Goal: Task Accomplishment & Management: Manage account settings

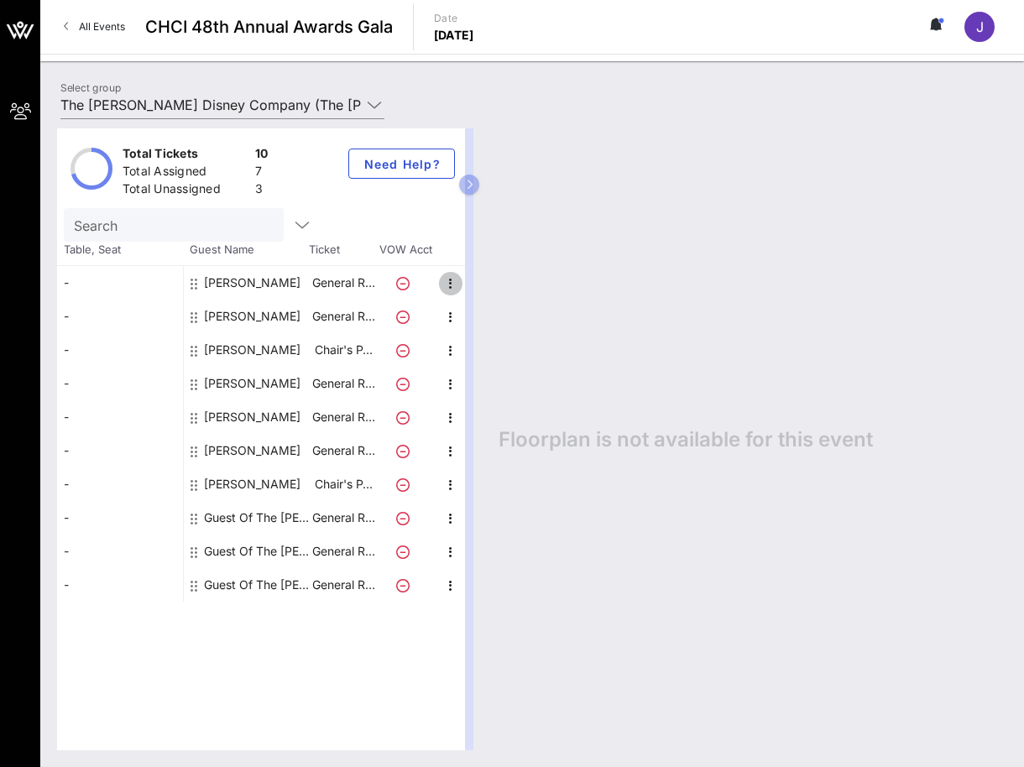
click at [452, 287] on icon "button" at bounding box center [451, 284] width 20 height 20
click at [489, 289] on div "Edit" at bounding box center [493, 288] width 34 height 13
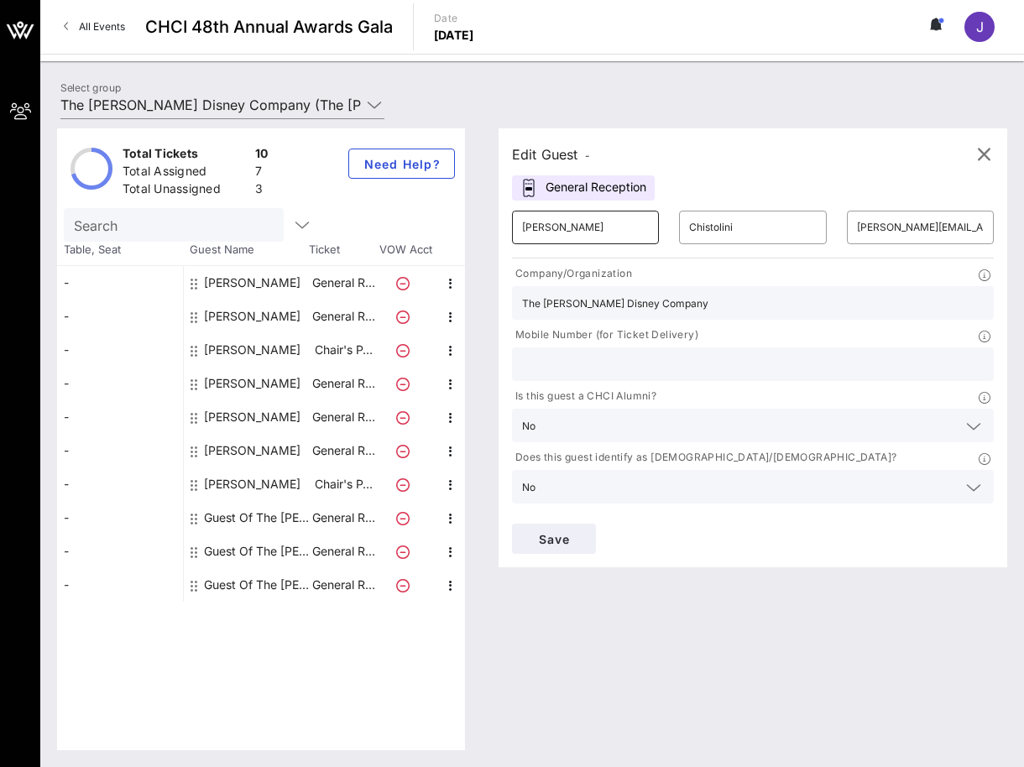
click at [613, 236] on input "[PERSON_NAME]" at bounding box center [585, 227] width 127 height 27
drag, startPoint x: 546, startPoint y: 230, endPoint x: 452, endPoint y: 224, distance: 94.2
click at [452, 224] on div "Total Tickets 10 Total Assigned 7 Total Unassigned 3 Need Help? Search Table, S…" at bounding box center [532, 439] width 950 height 622
type input "[PERSON_NAME]"
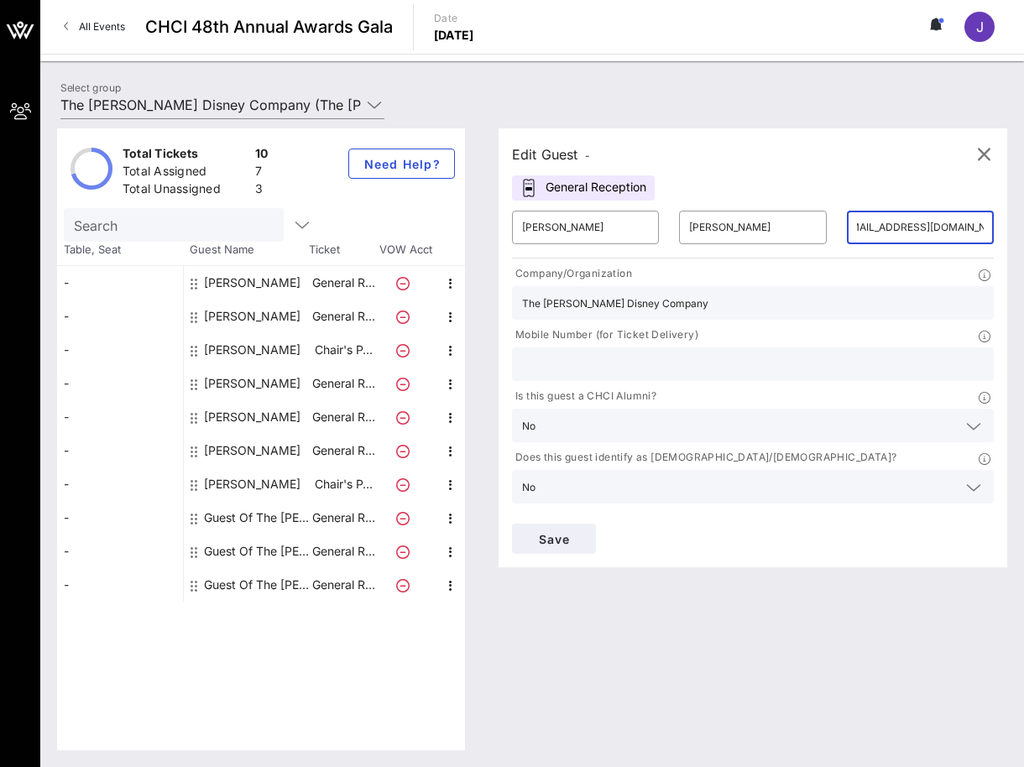
scroll to position [0, 25]
type input "[EMAIL_ADDRESS][DOMAIN_NAME]"
drag, startPoint x: 590, startPoint y: 309, endPoint x: 616, endPoint y: 306, distance: 26.1
click at [590, 309] on input "The [PERSON_NAME] Disney Company" at bounding box center [753, 303] width 462 height 22
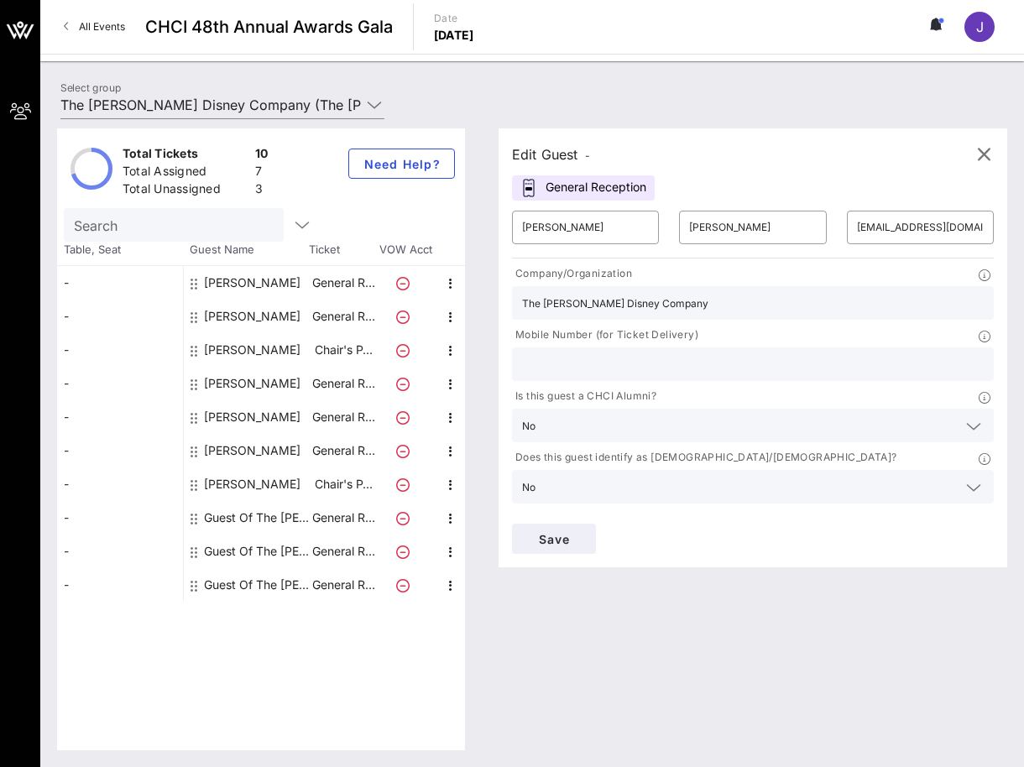
drag, startPoint x: 687, startPoint y: 301, endPoint x: 434, endPoint y: 295, distance: 253.5
click at [435, 295] on div "Total Tickets 10 Total Assigned 7 Total Unassigned 3 Need Help? Search Table, S…" at bounding box center [532, 439] width 950 height 622
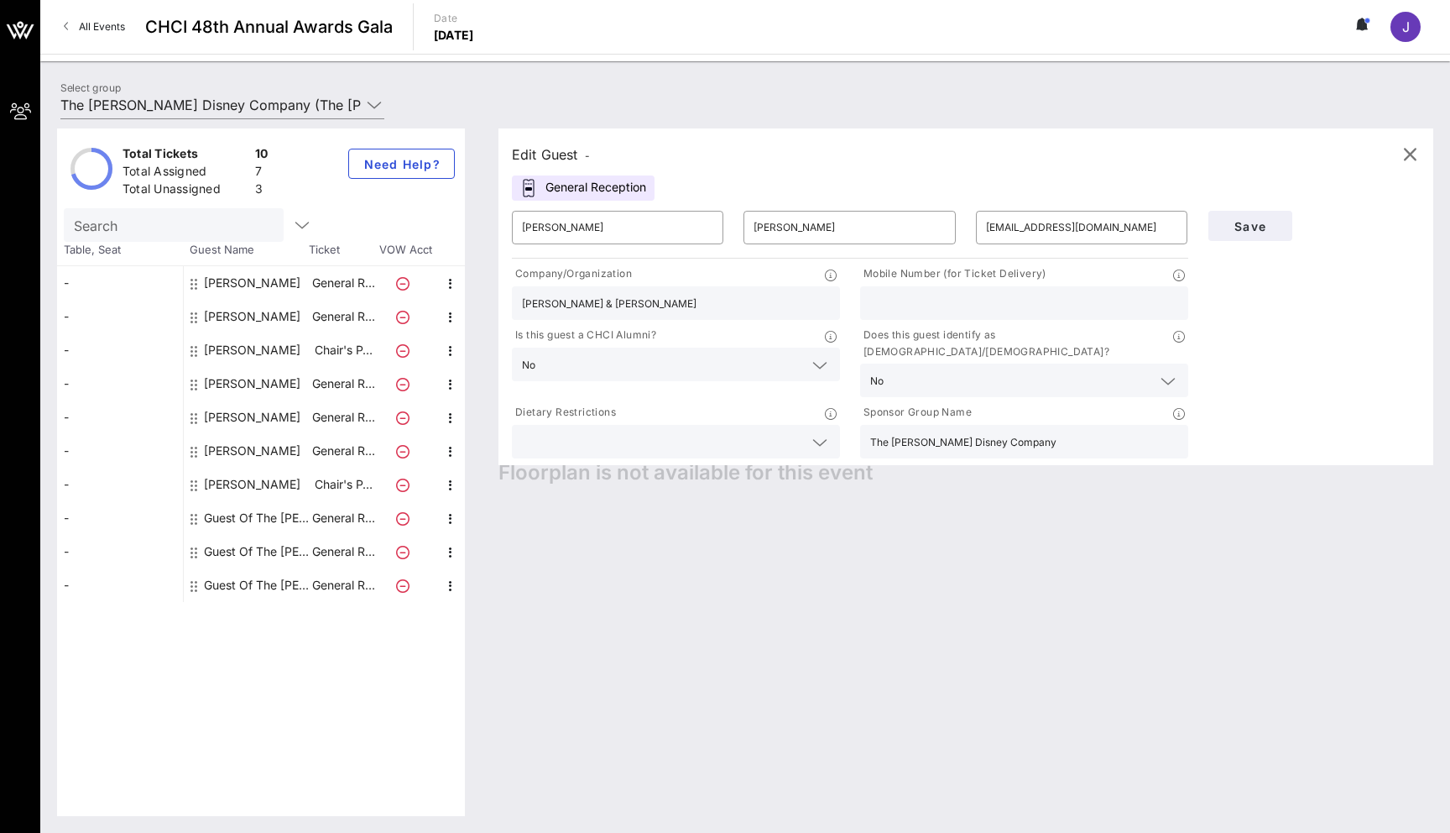
type input "[PERSON_NAME] & [PERSON_NAME]"
click at [1023, 371] on icon at bounding box center [1168, 381] width 15 height 20
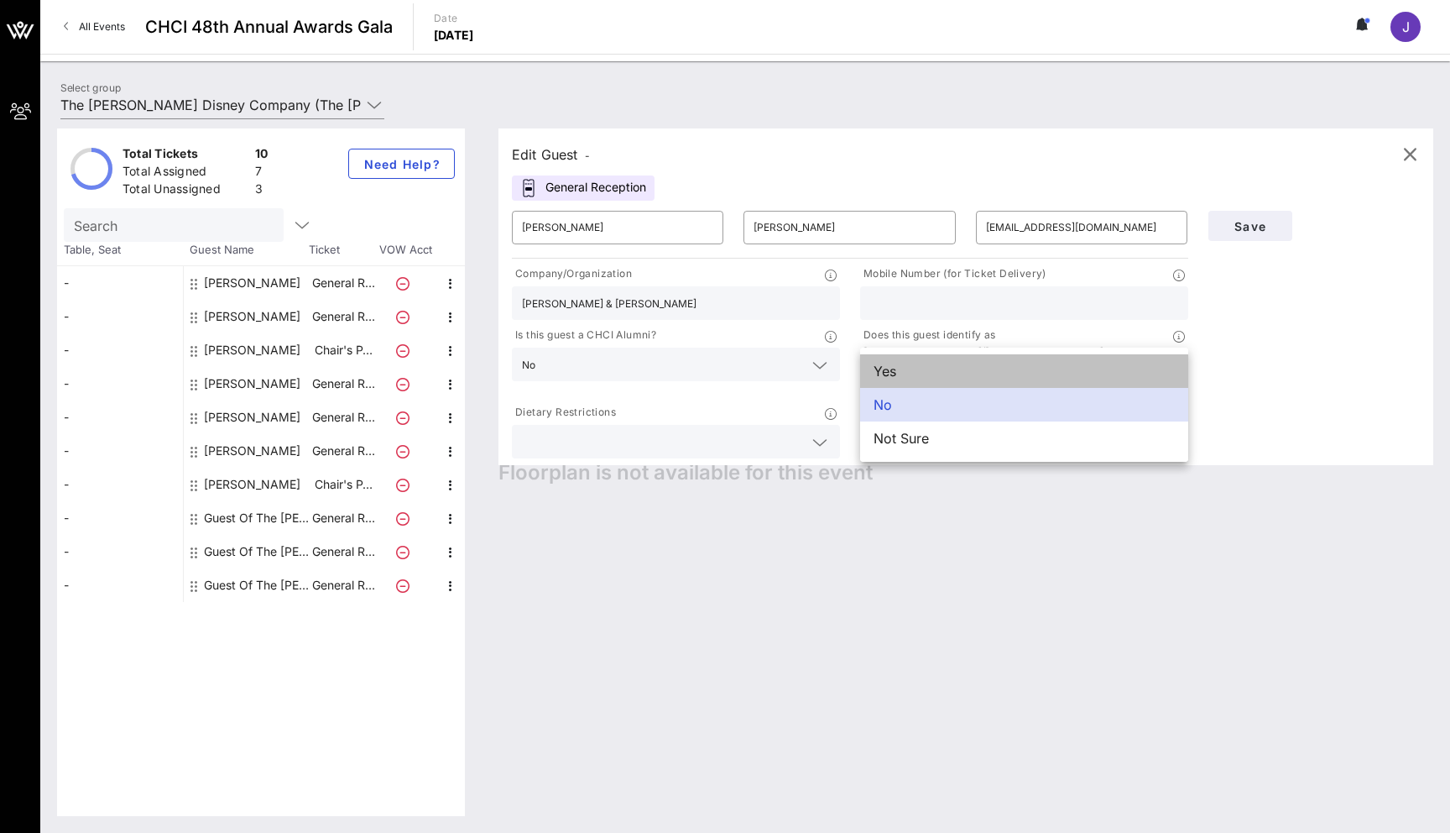
click at [900, 384] on div "Yes" at bounding box center [1024, 371] width 328 height 34
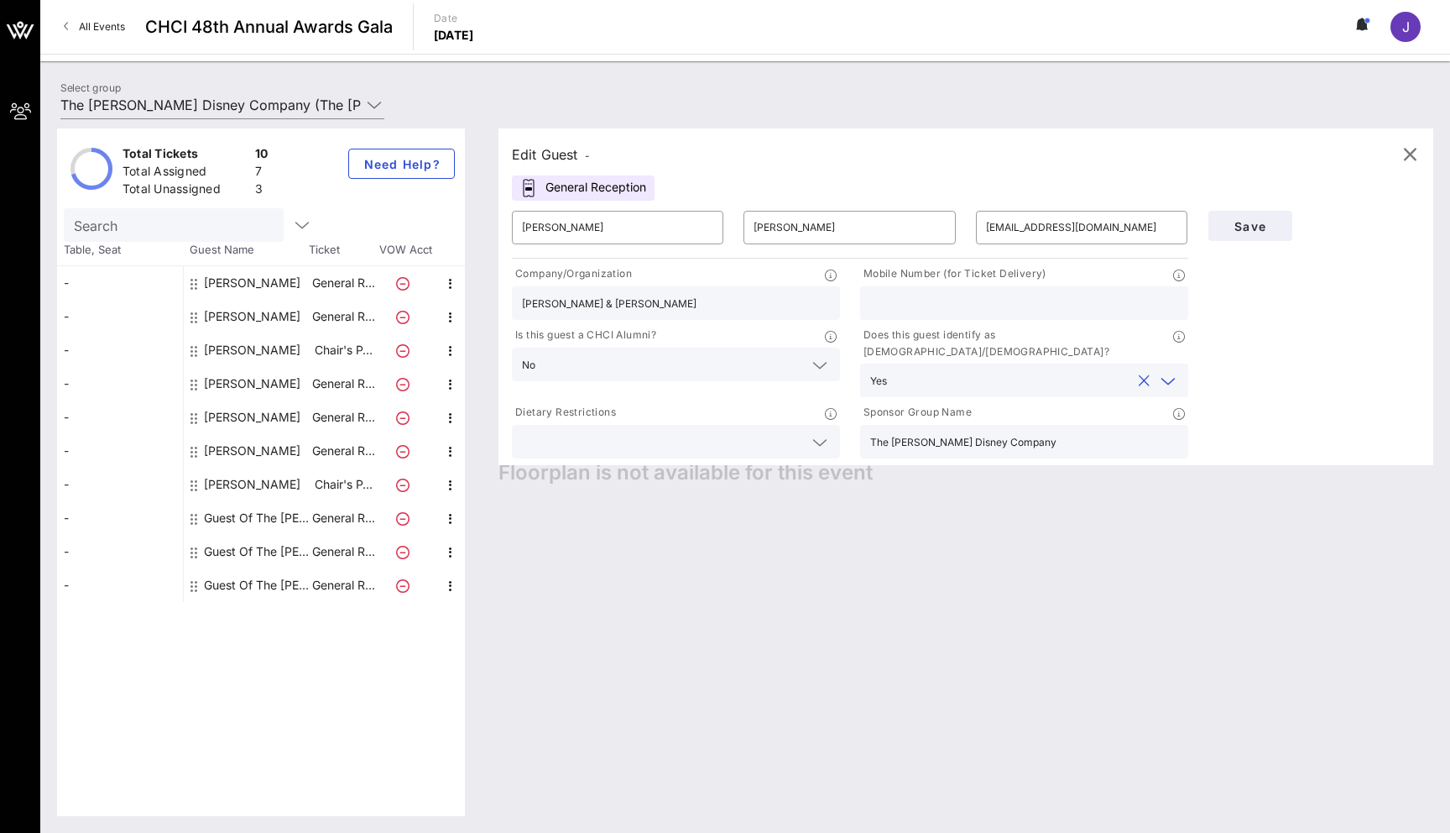
click at [591, 431] on input "text" at bounding box center [662, 442] width 281 height 22
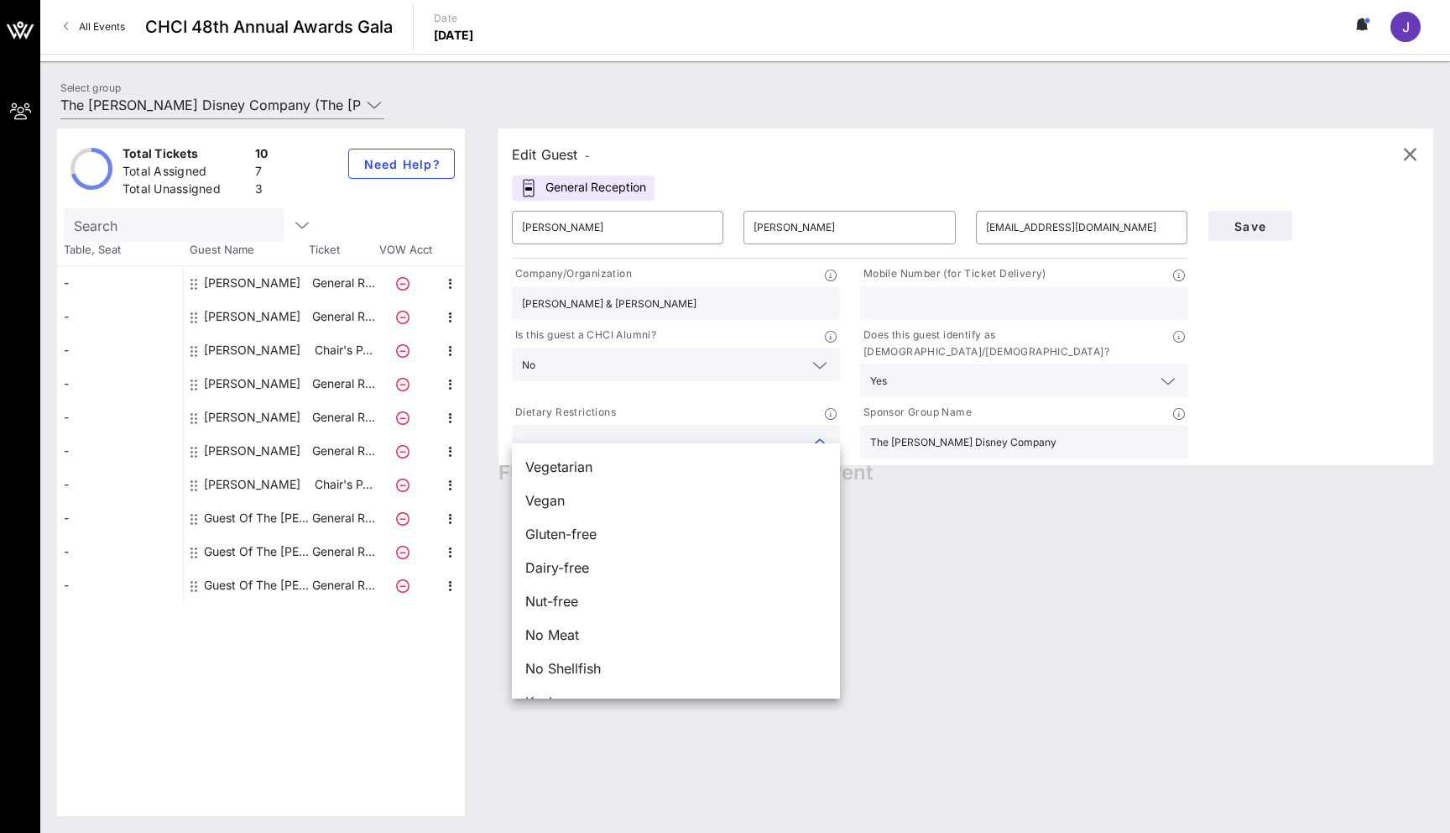
click at [814, 436] on icon at bounding box center [819, 442] width 15 height 20
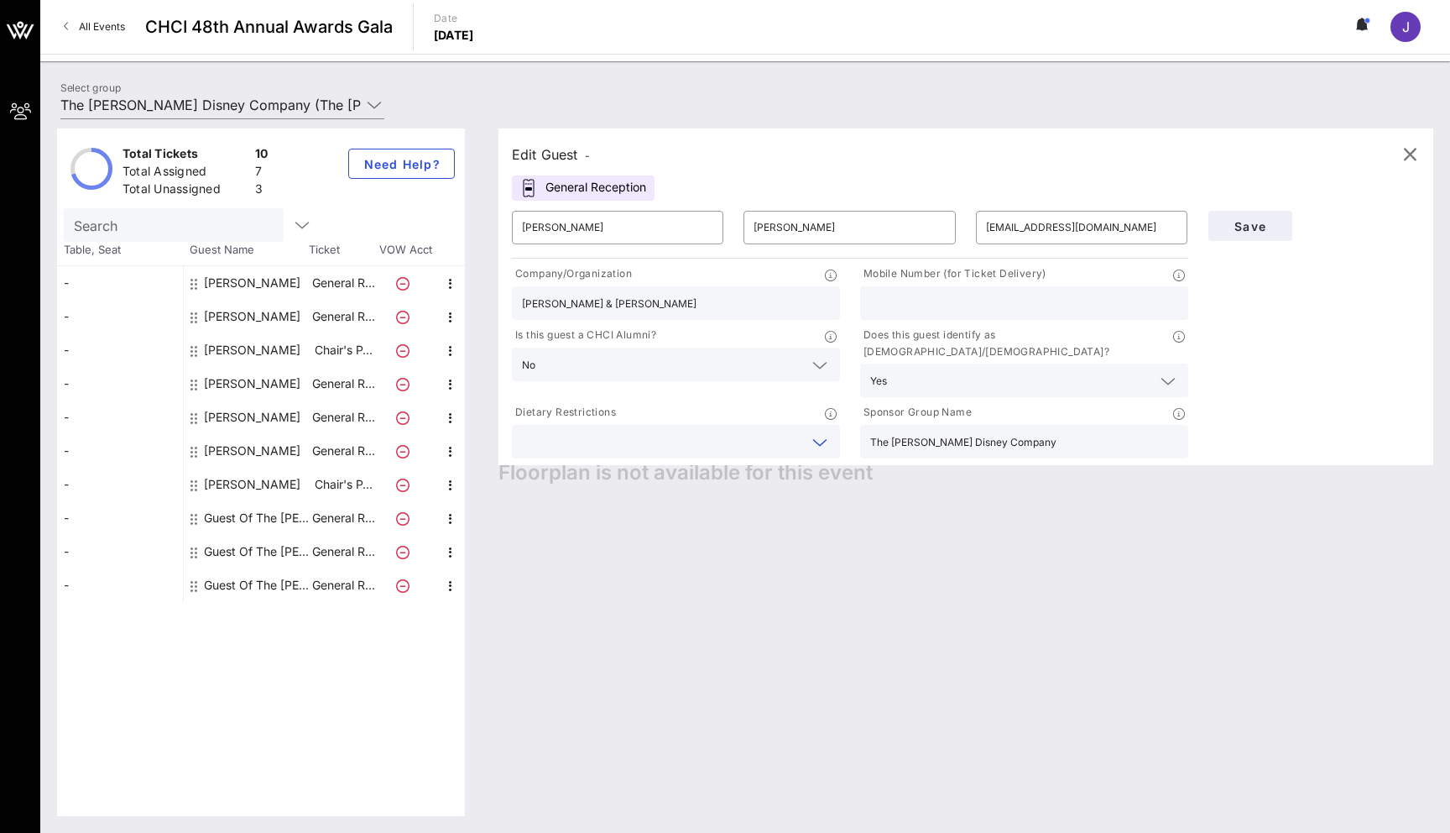
click at [911, 435] on input "The [PERSON_NAME] Disney Company" at bounding box center [1024, 442] width 308 height 22
click at [1023, 227] on span "Save" at bounding box center [1250, 226] width 57 height 14
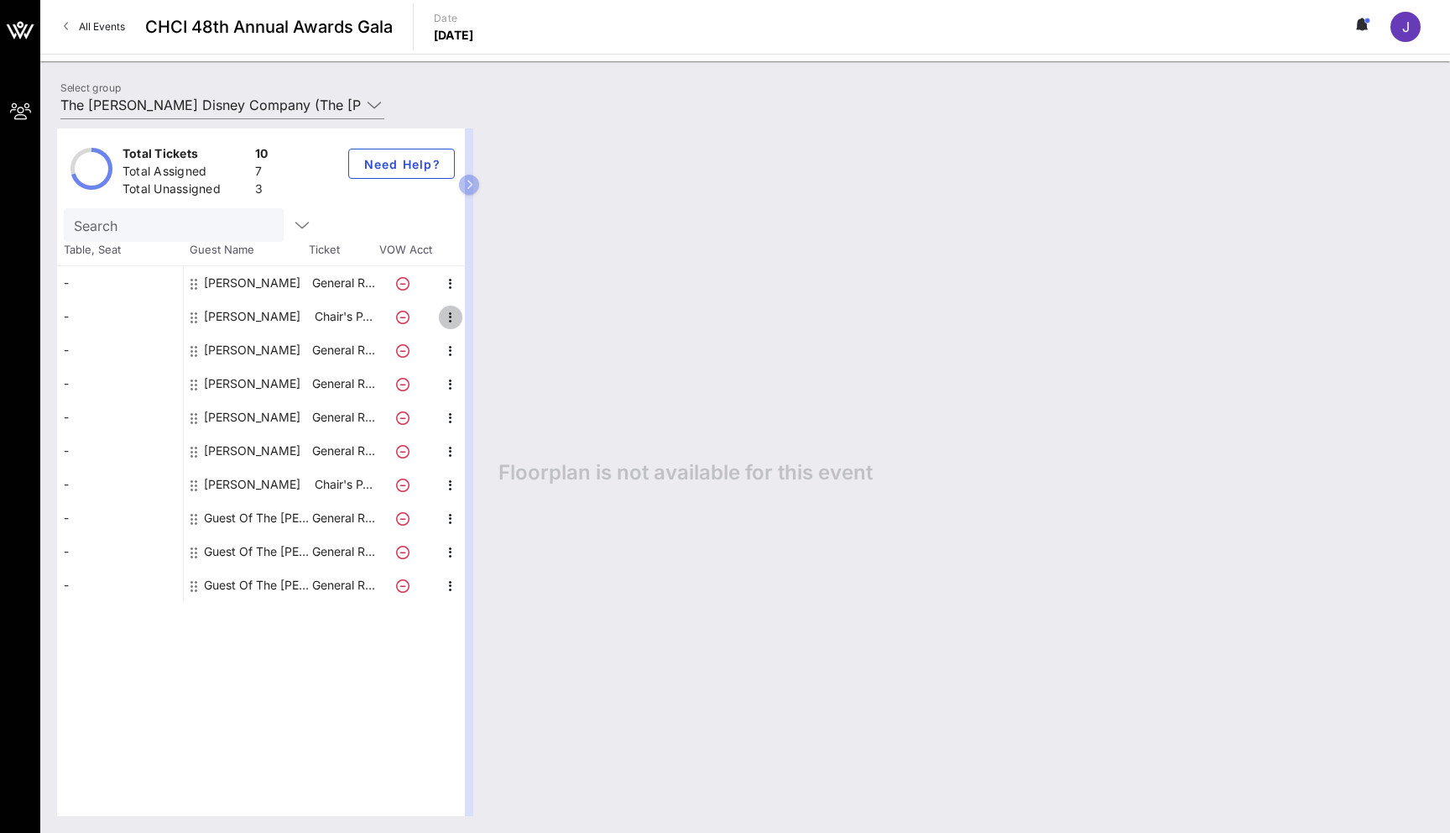
click at [453, 319] on icon "button" at bounding box center [451, 317] width 20 height 20
click at [490, 325] on div "Edit" at bounding box center [493, 322] width 34 height 13
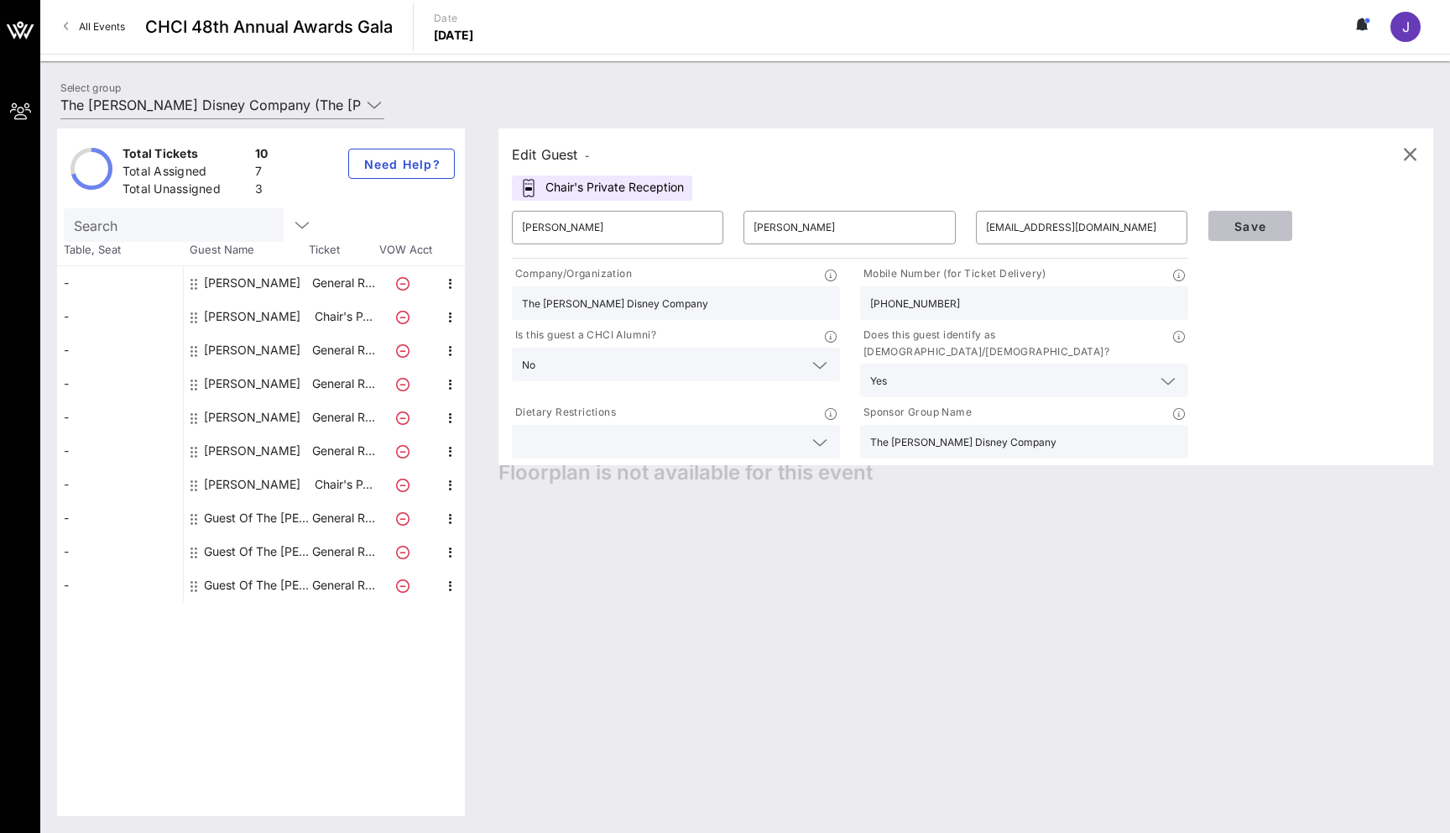
click at [1023, 228] on span "Save" at bounding box center [1250, 226] width 57 height 14
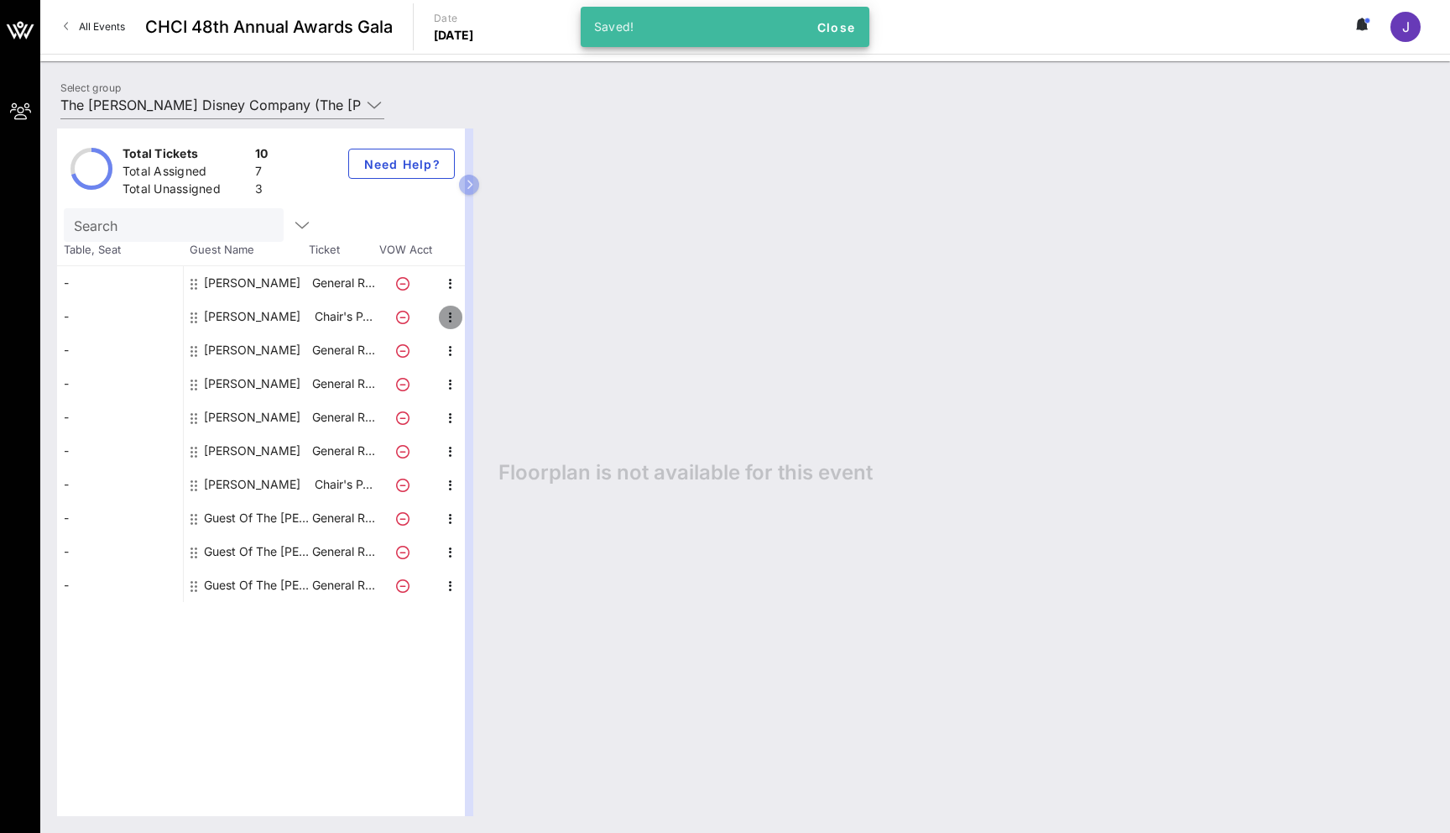
click at [457, 318] on icon "button" at bounding box center [451, 317] width 20 height 20
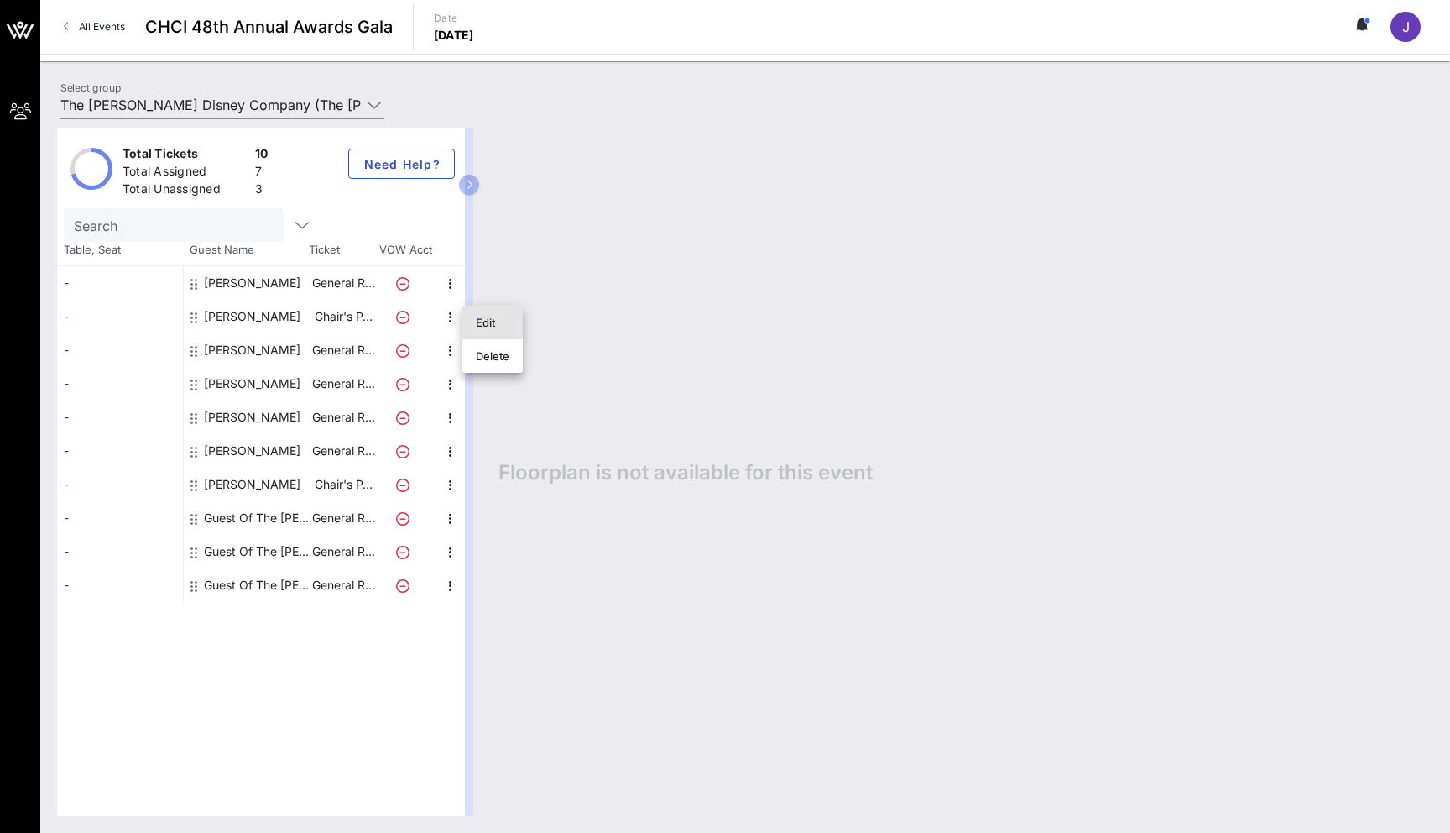
click at [478, 322] on div "Edit" at bounding box center [493, 322] width 34 height 13
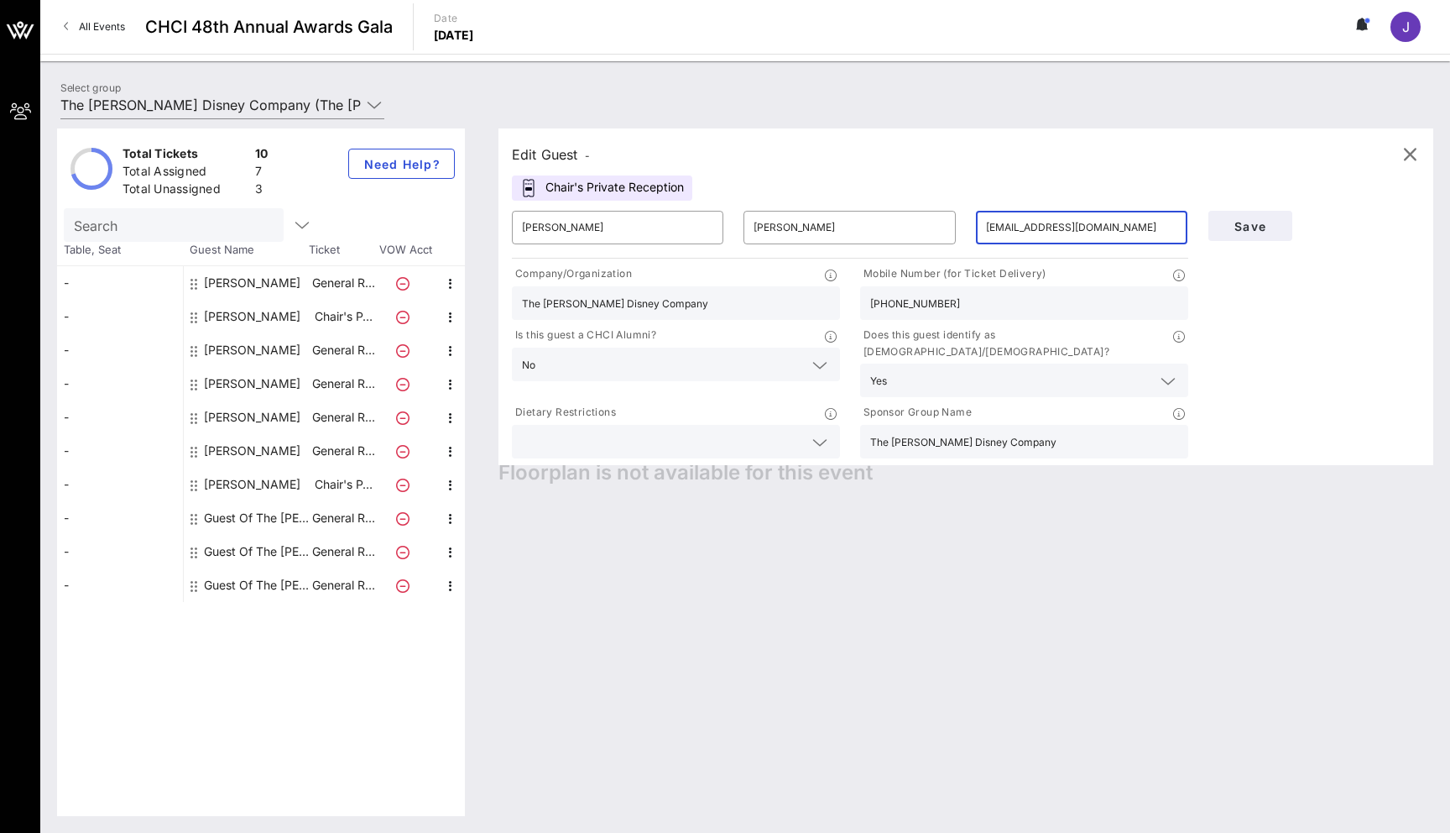
drag, startPoint x: 1141, startPoint y: 234, endPoint x: 849, endPoint y: 209, distance: 292.3
click at [851, 210] on div "​ [PERSON_NAME] ​ [PERSON_NAME] ​ [EMAIL_ADDRESS][DOMAIN_NAME]" at bounding box center [850, 228] width 697 height 54
click at [1023, 238] on button "Save" at bounding box center [1250, 226] width 84 height 30
click at [1023, 229] on input "[PERSON_NAME][EMAIL_ADDRESS][PERSON_NAME][DOMAIN_NAME]" at bounding box center [1081, 227] width 191 height 27
drag, startPoint x: 1141, startPoint y: 228, endPoint x: 859, endPoint y: 201, distance: 283.3
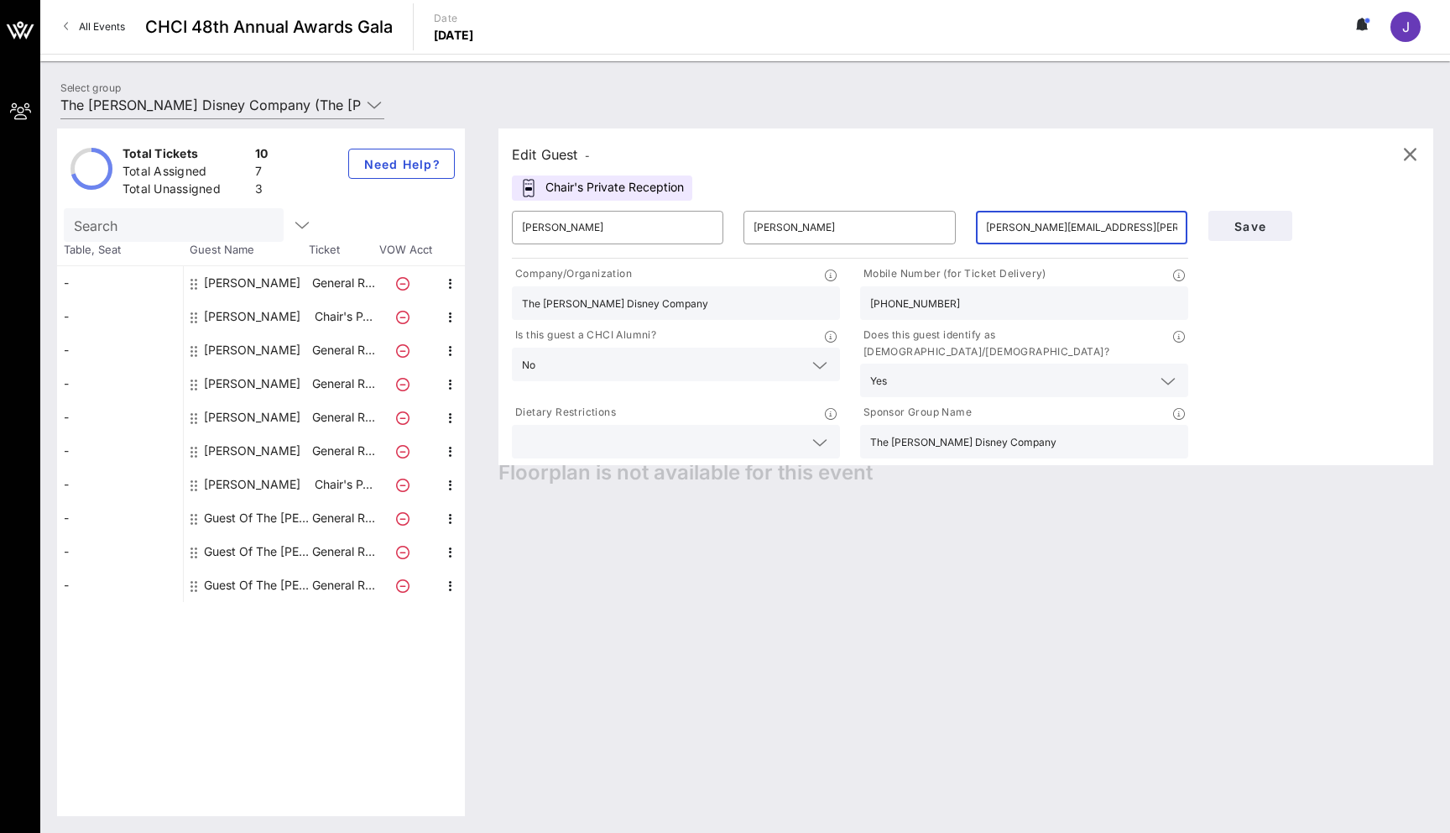
click at [859, 201] on div "​ [PERSON_NAME] ​ [PERSON_NAME] ​ [PERSON_NAME][EMAIL_ADDRESS][PERSON_NAME][DOM…" at bounding box center [850, 228] width 697 height 54
type input "[EMAIL_ADDRESS][DOMAIN_NAME]"
click at [1023, 231] on span "Save" at bounding box center [1250, 226] width 57 height 14
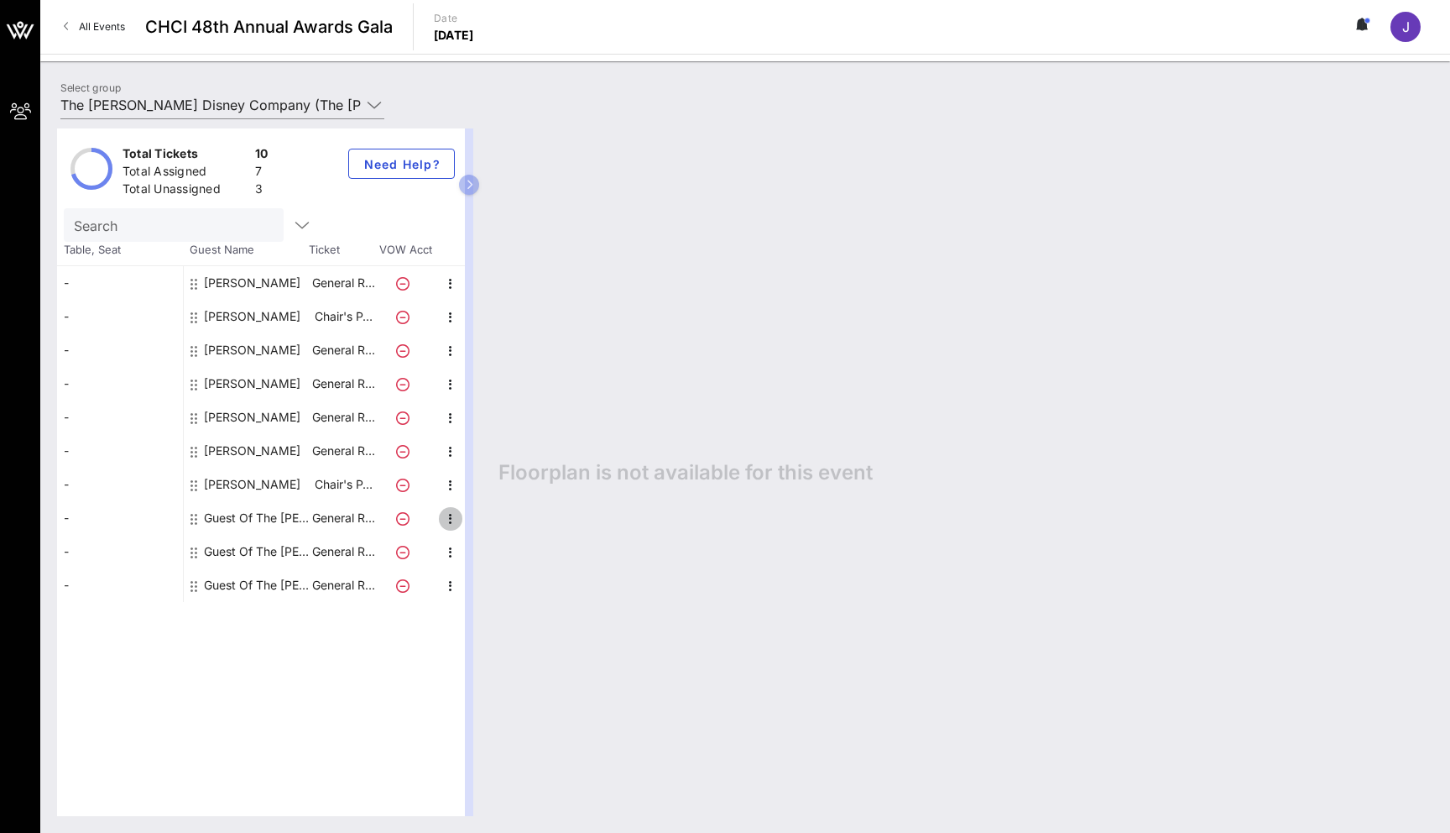
click at [452, 519] on icon "button" at bounding box center [451, 519] width 20 height 20
click at [481, 527] on div "Edit" at bounding box center [493, 523] width 34 height 13
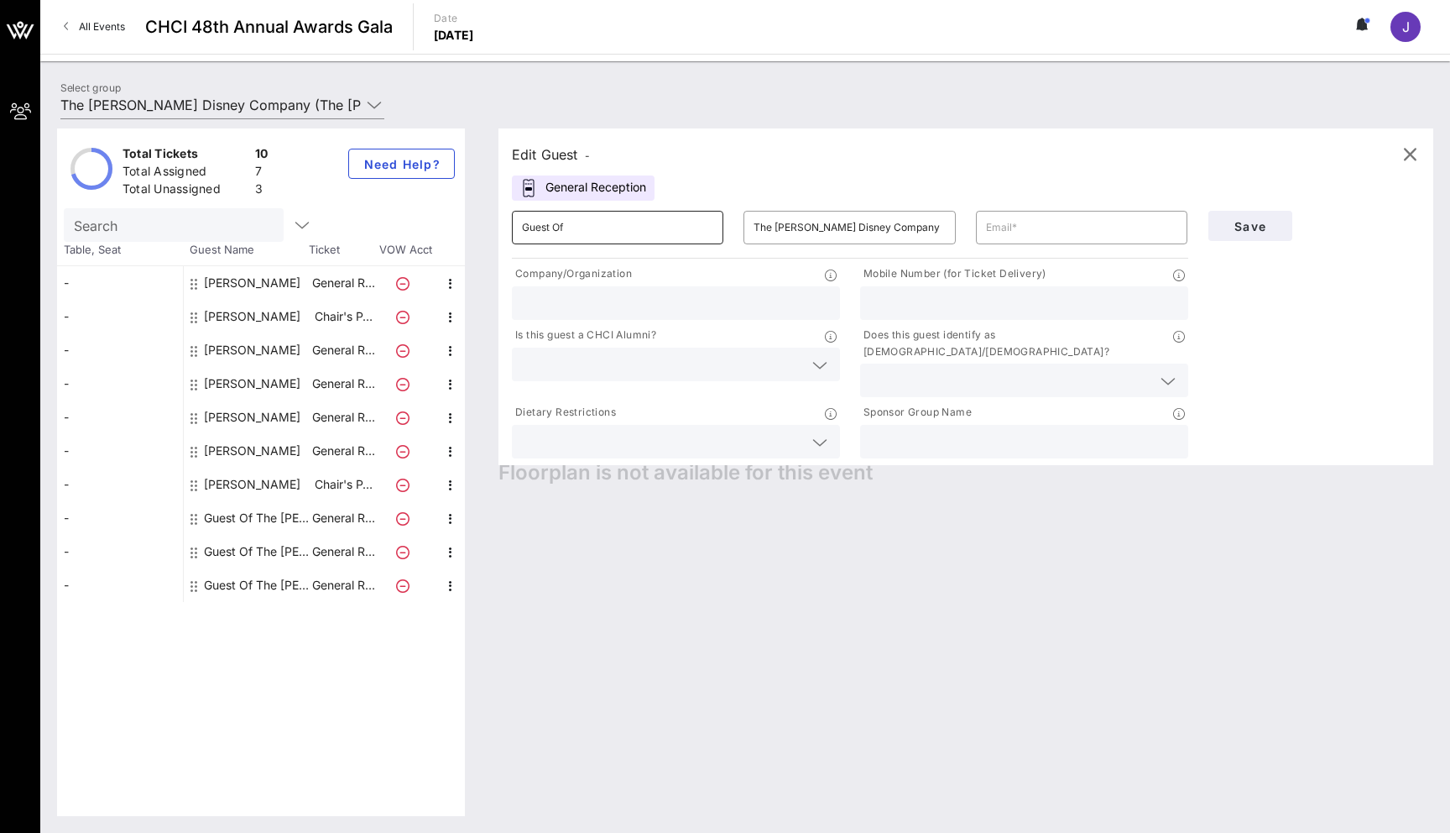
click at [592, 234] on input "Guest Of" at bounding box center [617, 227] width 191 height 27
drag, startPoint x: 581, startPoint y: 231, endPoint x: 406, endPoint y: 206, distance: 176.2
click at [406, 206] on div "Total Tickets 10 Total Assigned 7 Total Unassigned 3 Need Help? Search Table, S…" at bounding box center [745, 471] width 1376 height 687
type input "[PERSON_NAME]"
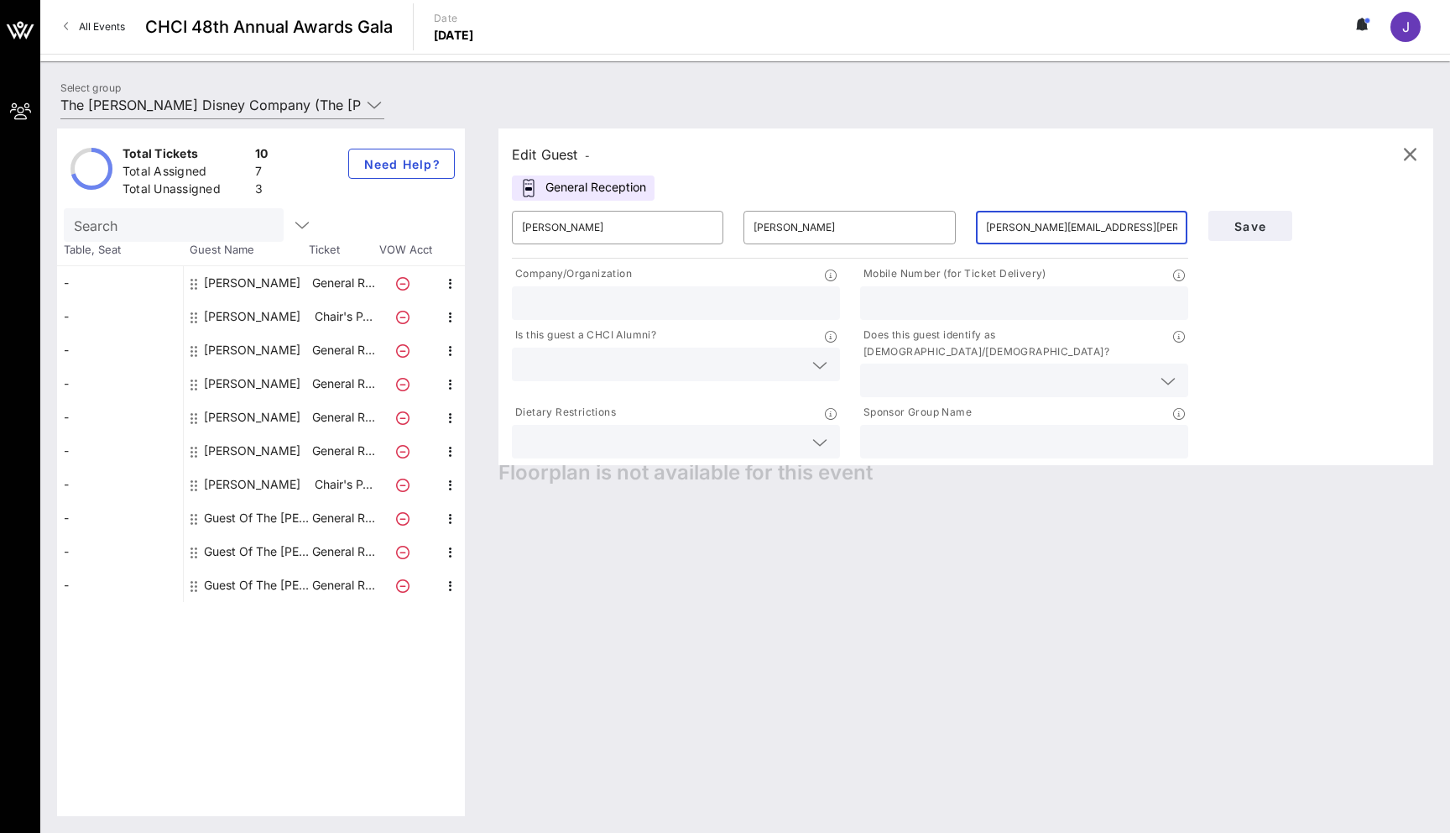
type input "[PERSON_NAME][EMAIL_ADDRESS][PERSON_NAME][PERSON_NAME][DOMAIN_NAME]"
click at [590, 296] on input "text" at bounding box center [676, 303] width 308 height 22
type input "The [PERSON_NAME] Disney Company"
click at [676, 372] on input "text" at bounding box center [662, 364] width 281 height 22
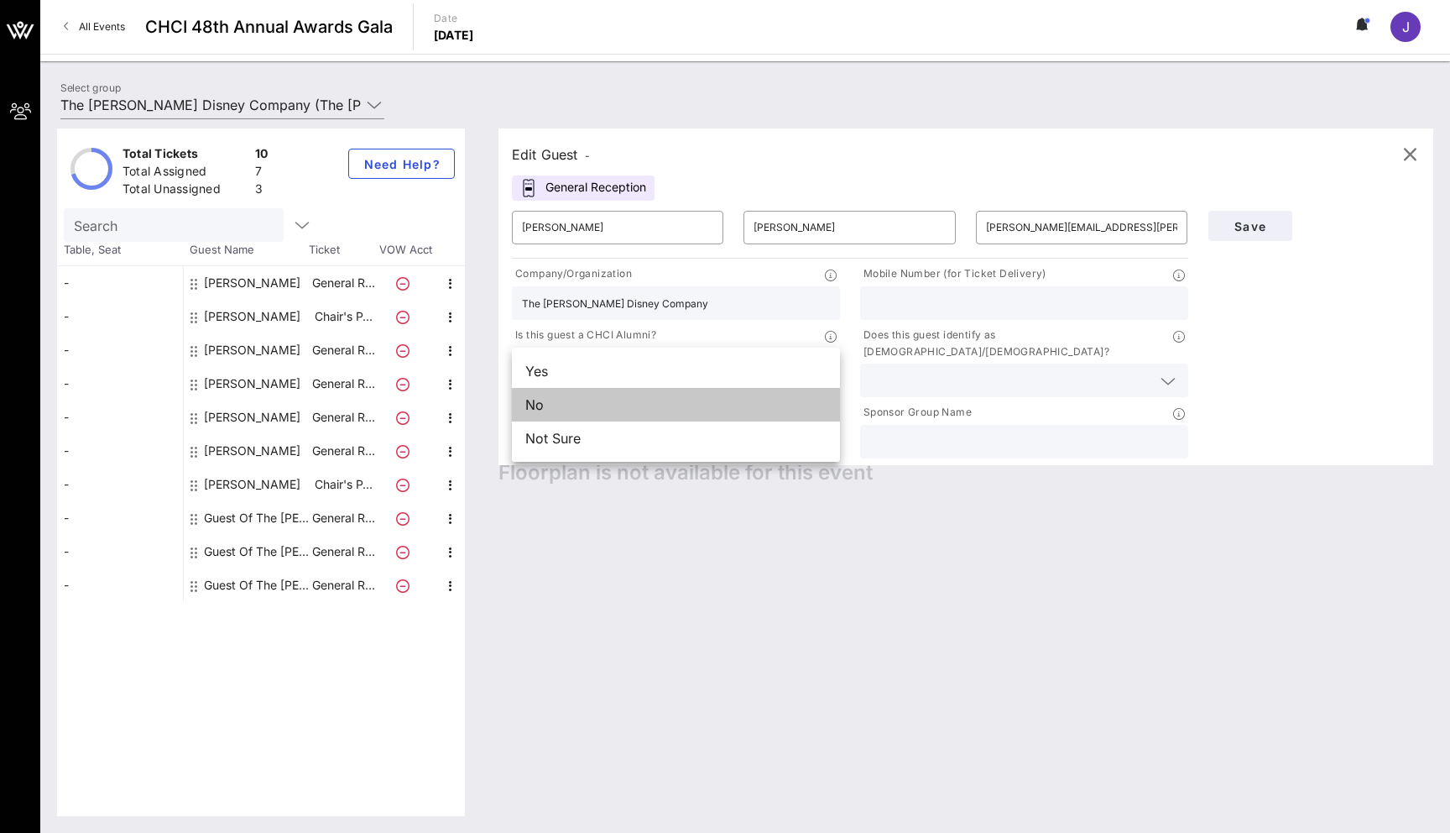
drag, startPoint x: 633, startPoint y: 404, endPoint x: 688, endPoint y: 391, distance: 56.8
click at [634, 403] on div "No" at bounding box center [676, 405] width 328 height 34
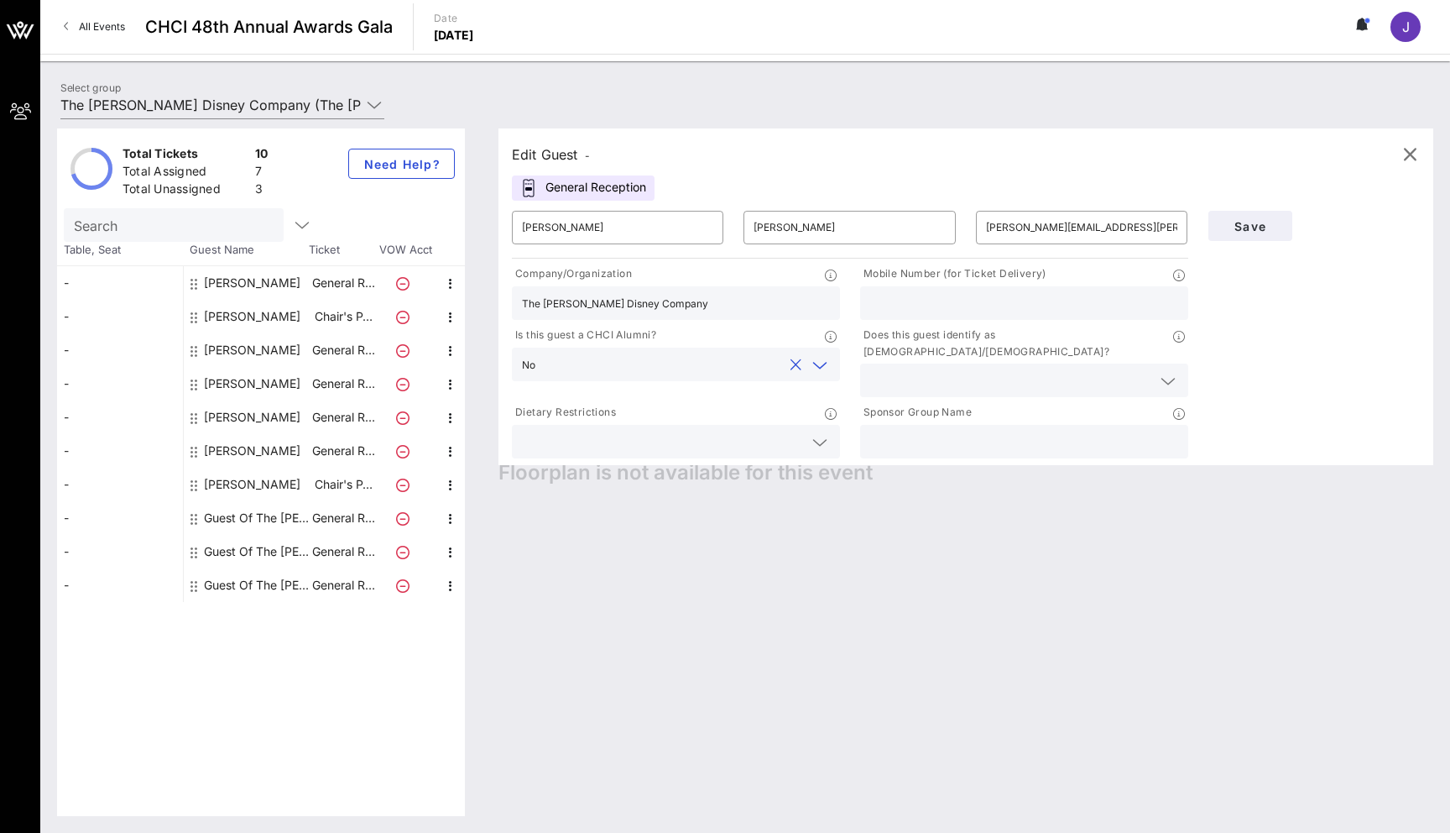
click at [902, 369] on input "text" at bounding box center [1010, 380] width 281 height 22
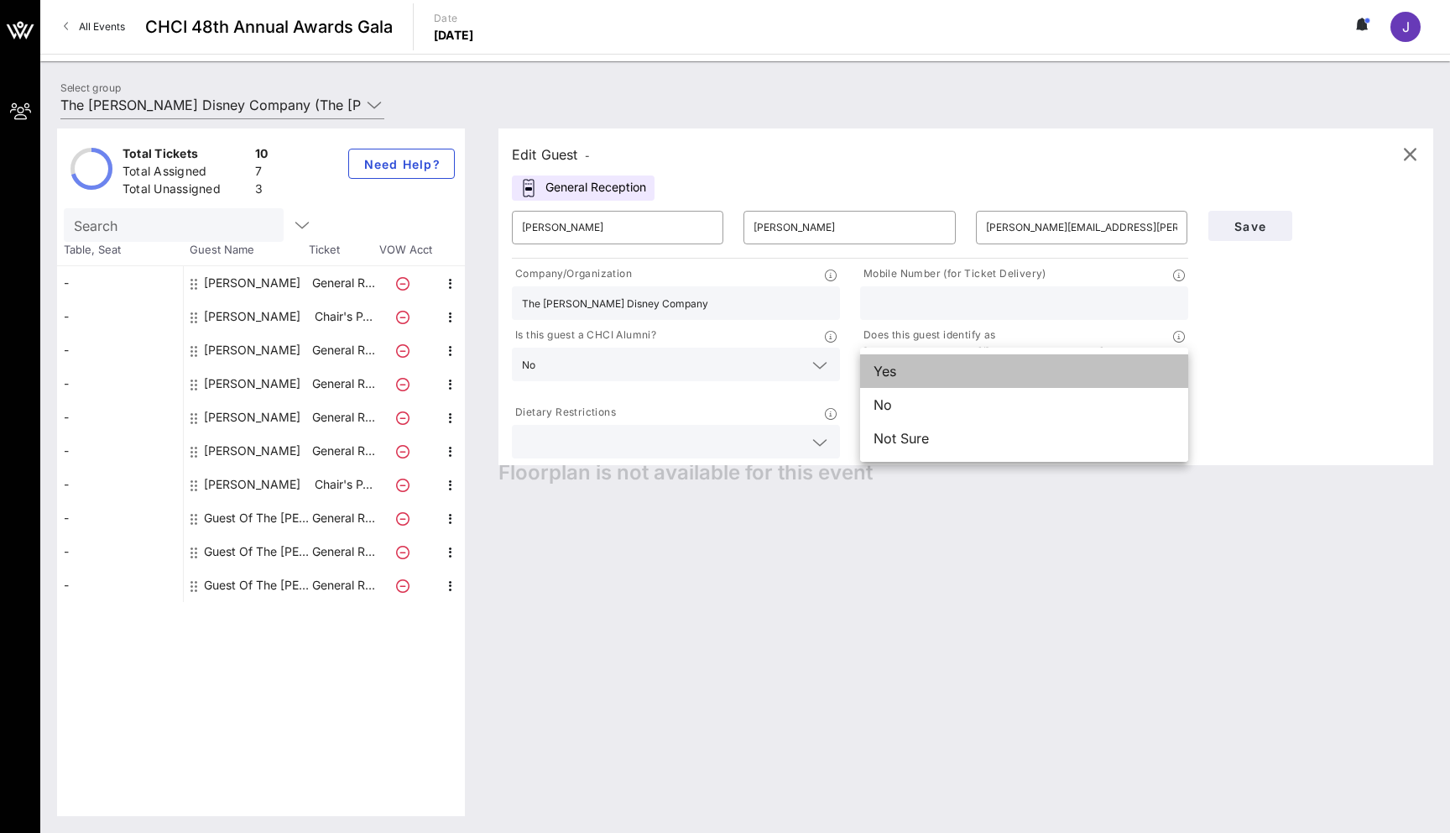
click at [916, 376] on div "Yes" at bounding box center [1024, 371] width 328 height 34
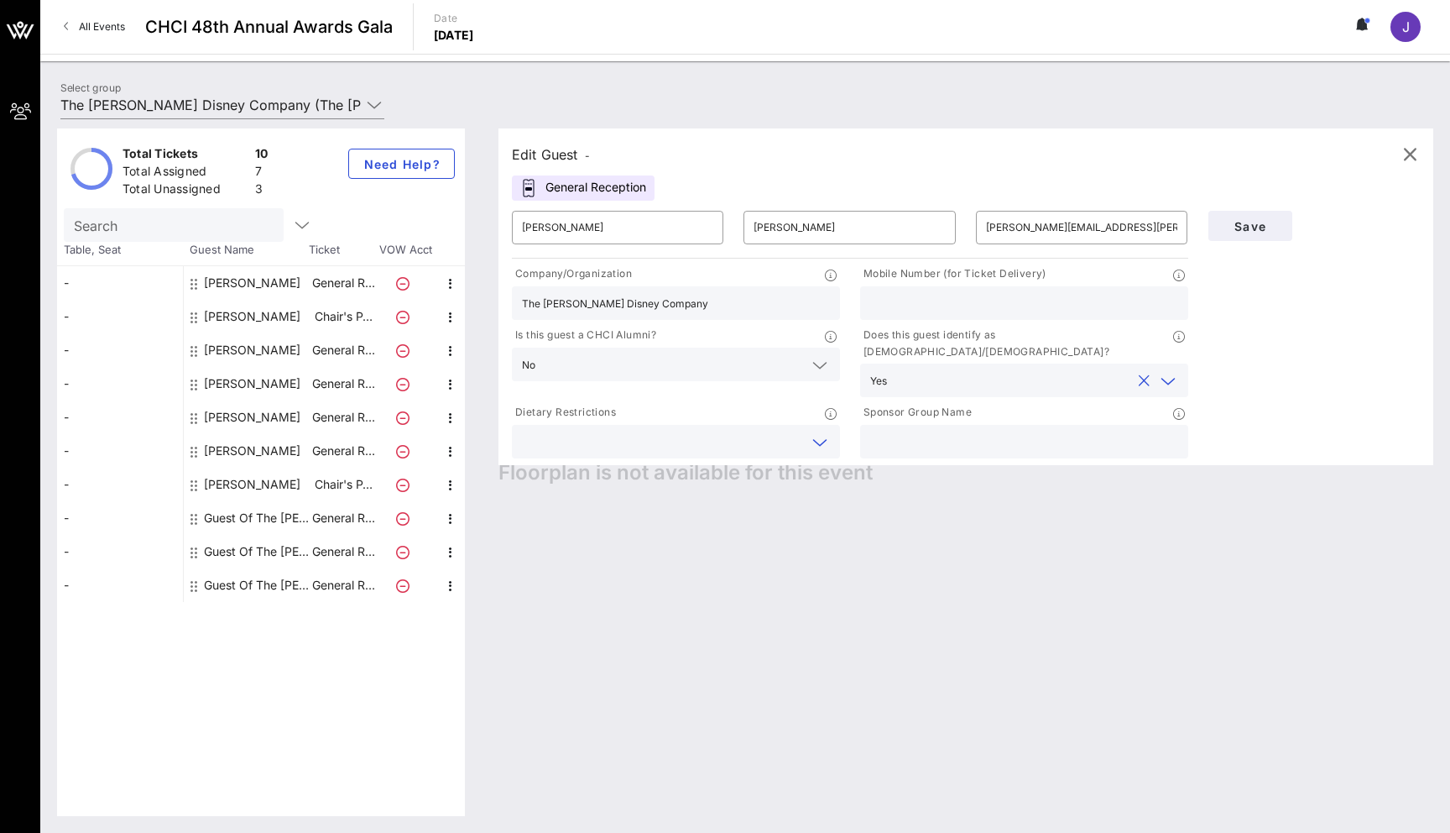
click at [653, 431] on input "text" at bounding box center [662, 442] width 281 height 22
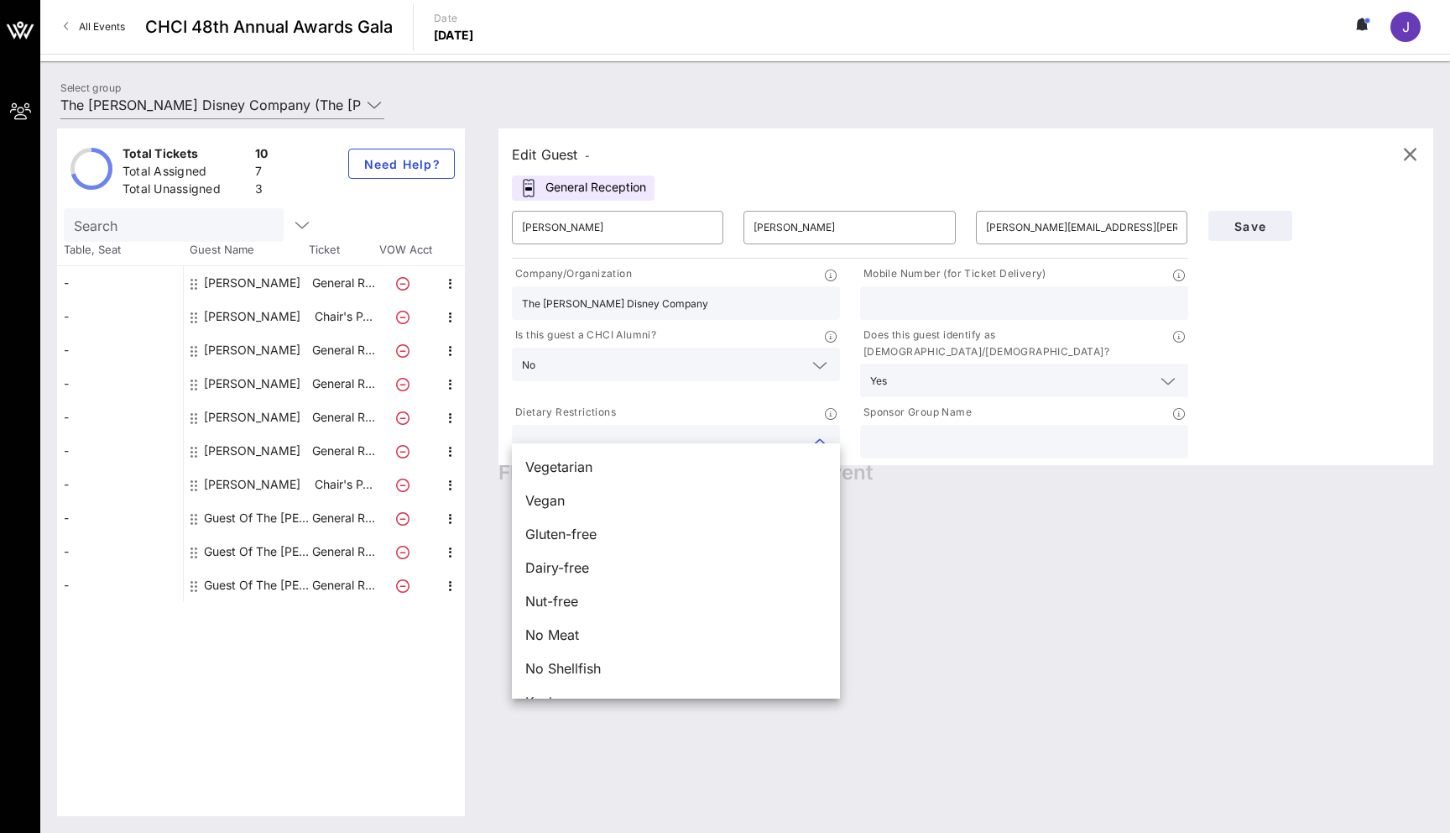
click at [901, 431] on input "text" at bounding box center [1024, 442] width 308 height 22
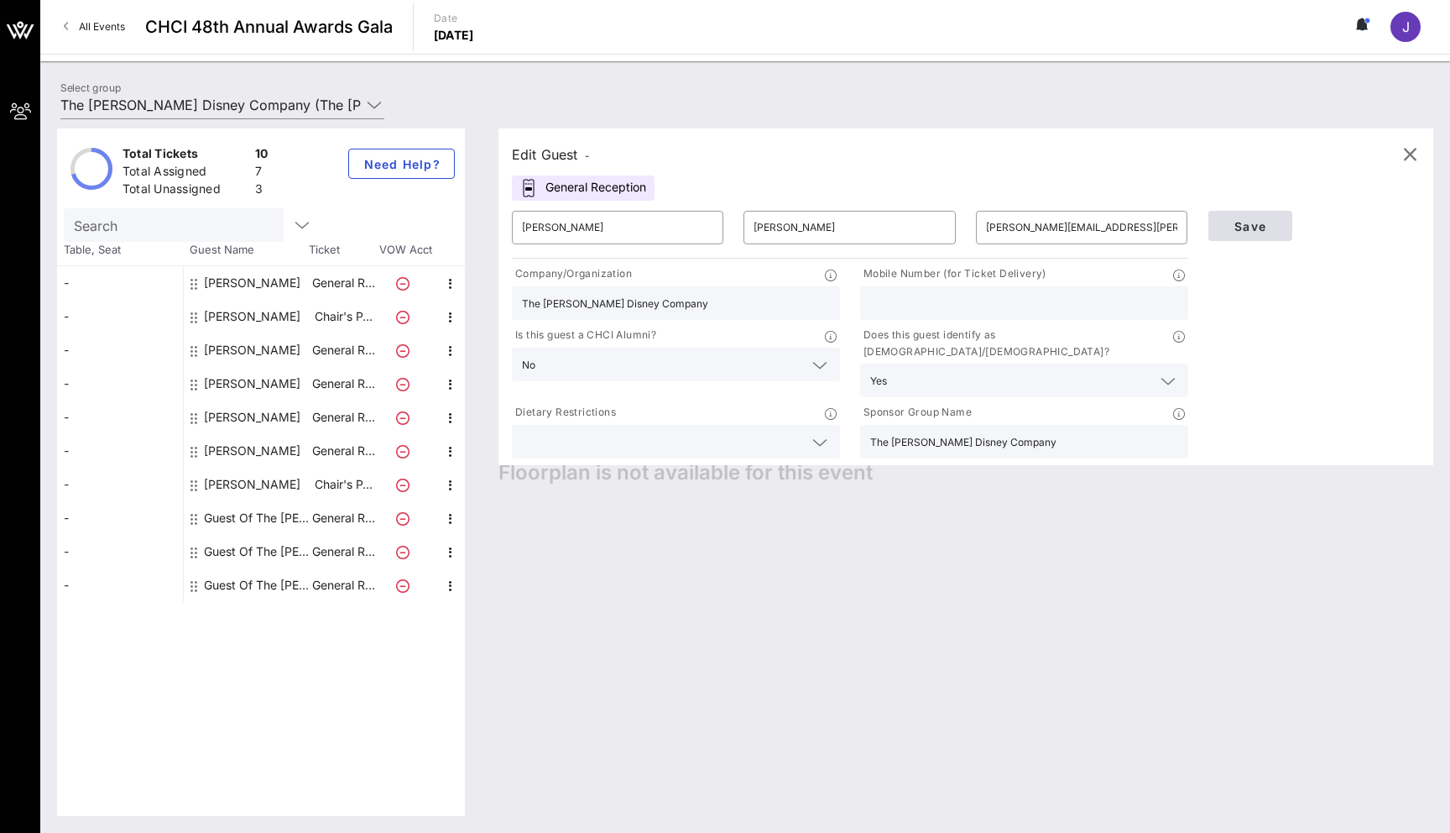
type input "The [PERSON_NAME] Disney Company"
click at [1023, 228] on span "Save" at bounding box center [1250, 226] width 57 height 14
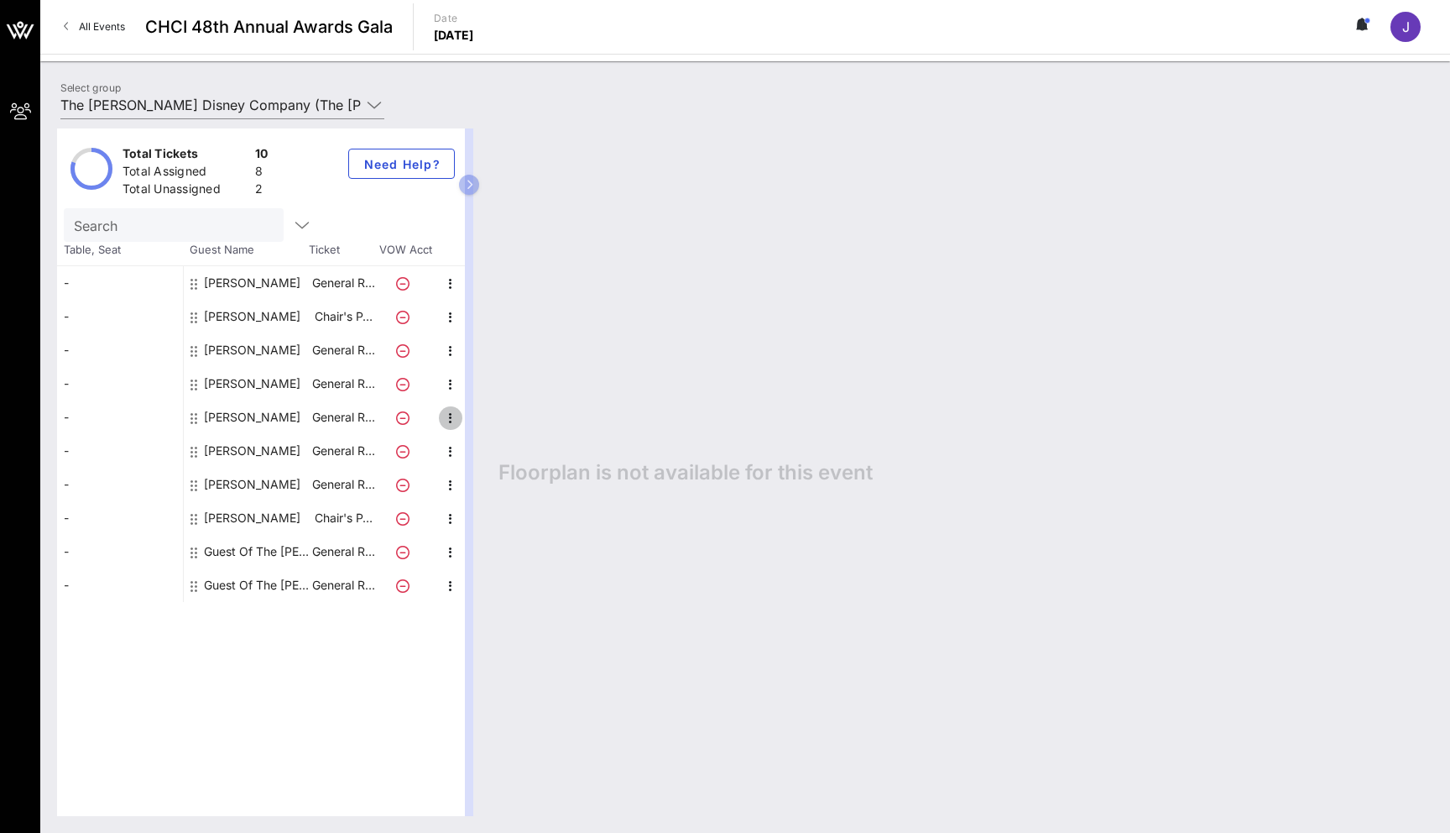
click at [452, 424] on icon "button" at bounding box center [451, 418] width 20 height 20
click at [479, 426] on div "Edit" at bounding box center [493, 422] width 34 height 13
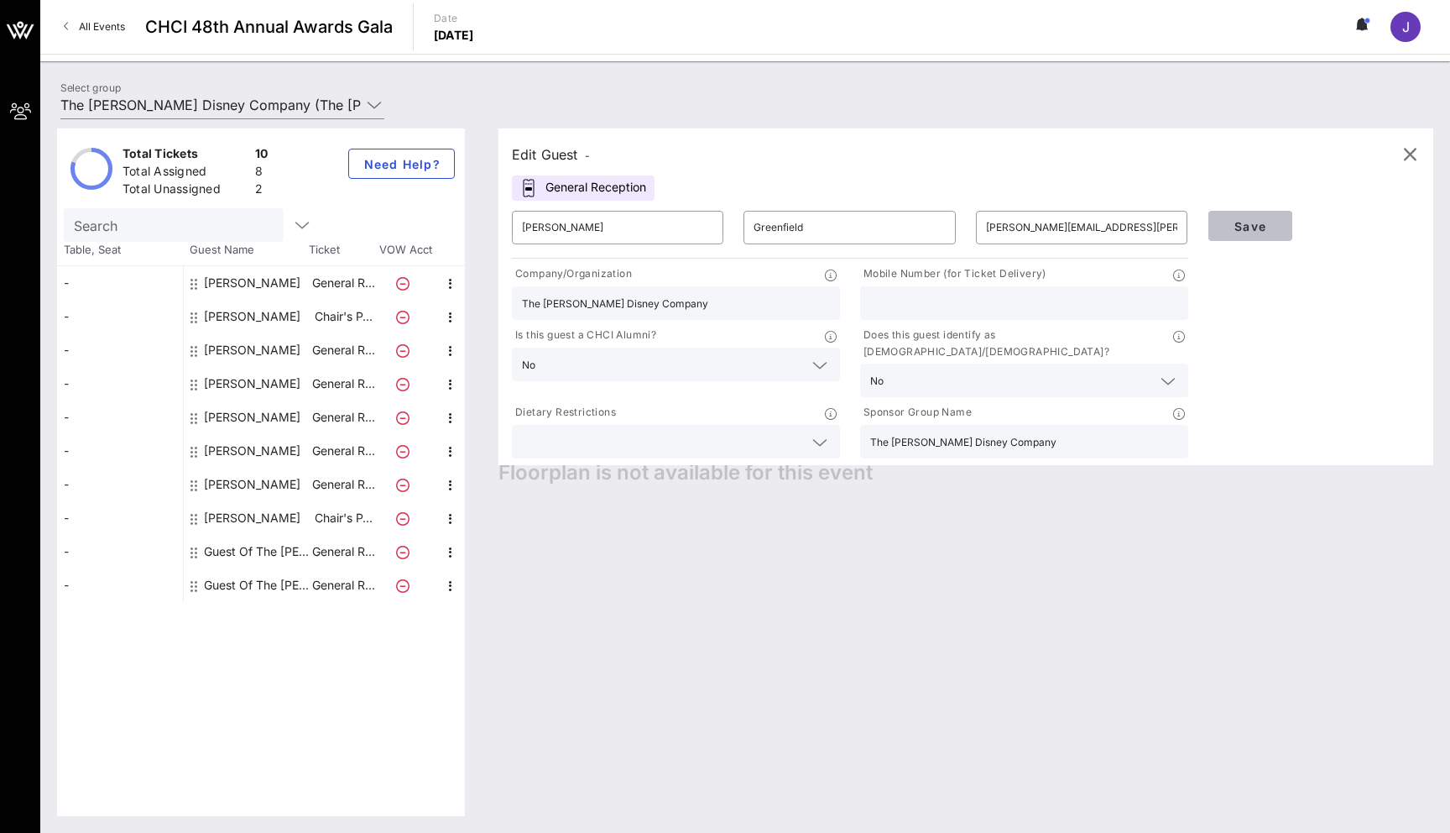
click at [1023, 231] on span "Save" at bounding box center [1250, 226] width 57 height 14
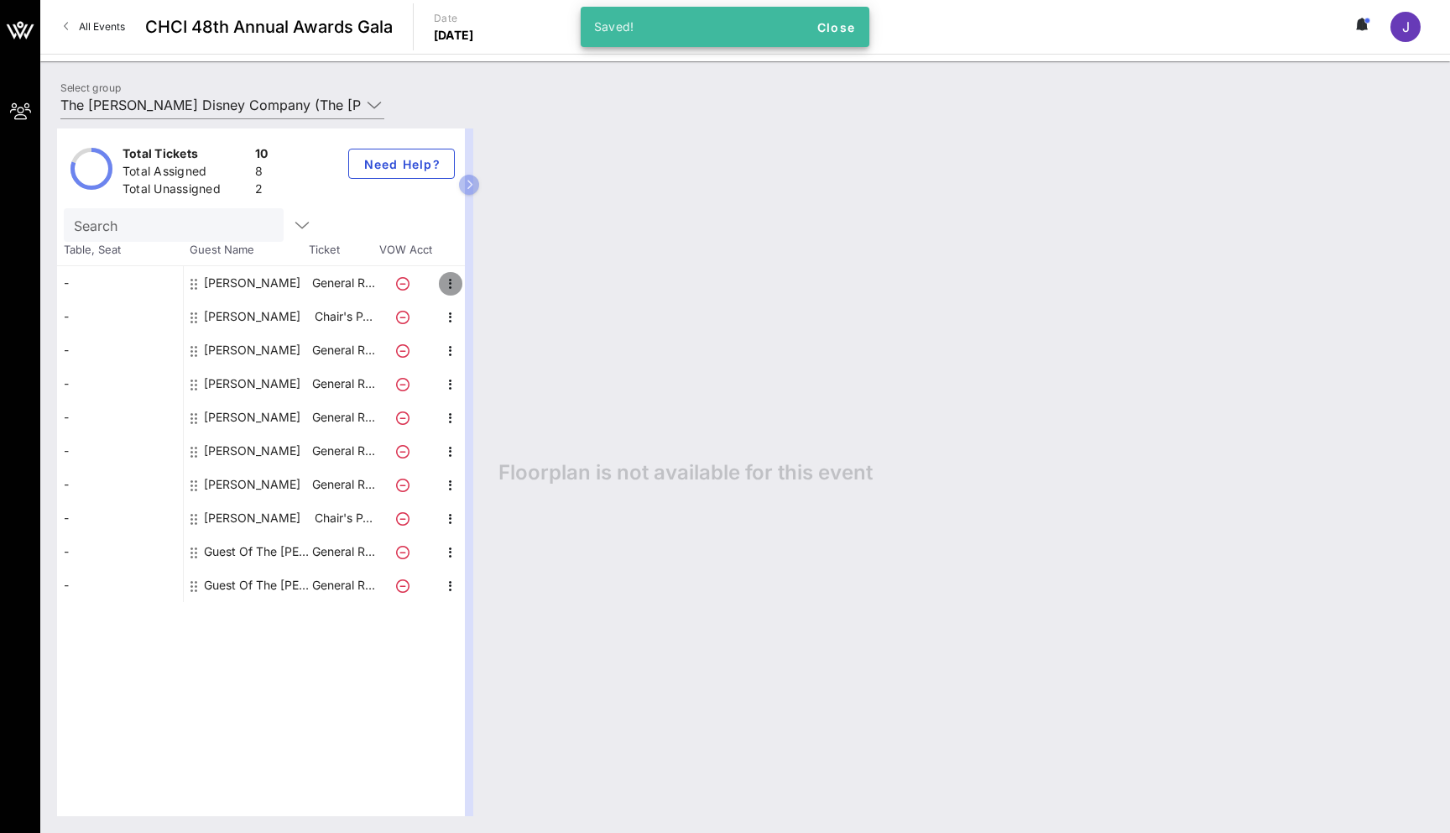
click at [455, 285] on icon "button" at bounding box center [451, 284] width 20 height 20
click at [493, 287] on div "Edit" at bounding box center [493, 288] width 34 height 13
